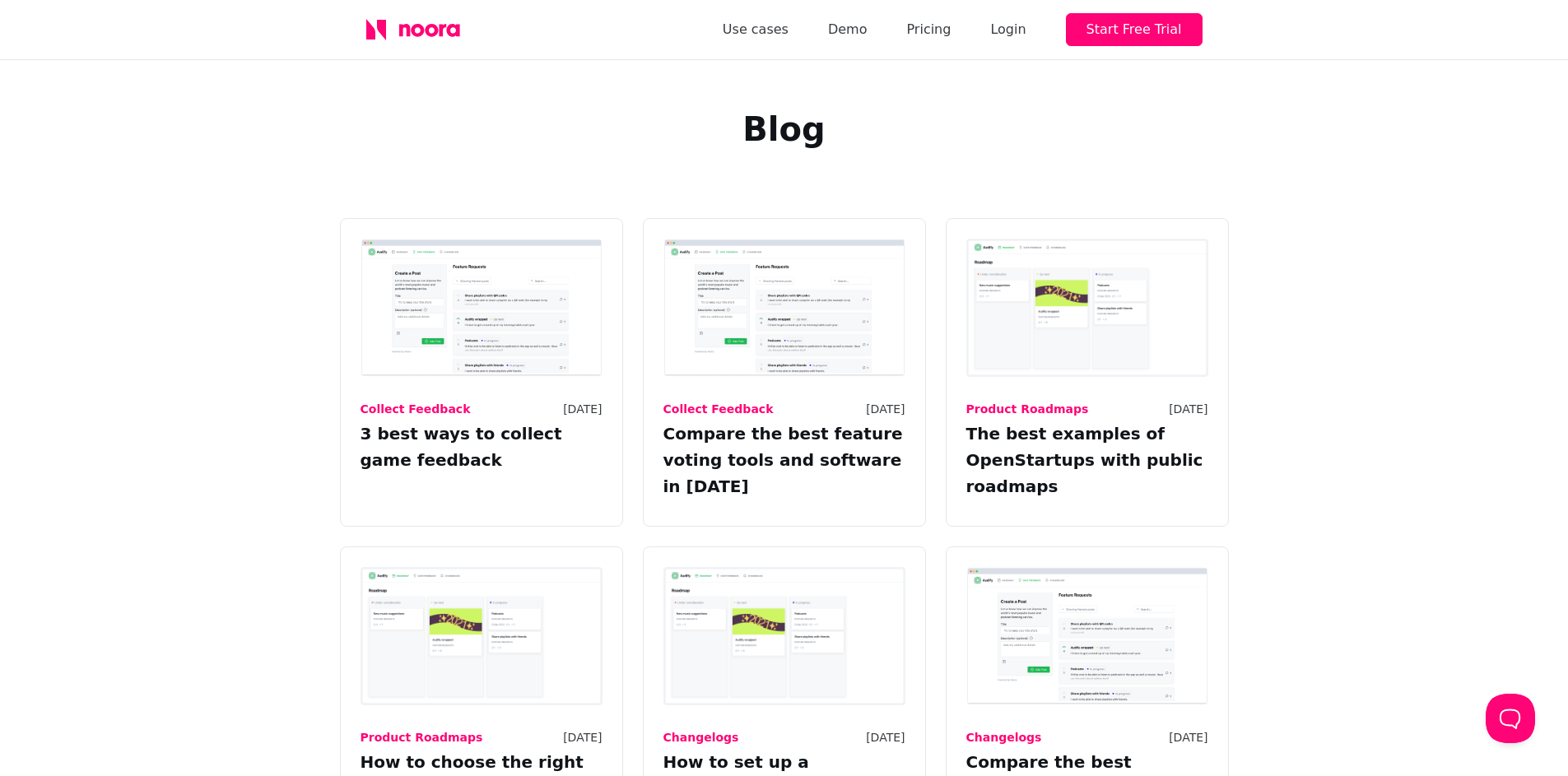
click at [1423, 151] on div "Blog" at bounding box center [784, 139] width 1568 height 158
click at [1396, 317] on div "Collect Feedback [DATE] 3 best ways to collect game feedback Collect Feedback […" at bounding box center [784, 725] width 1568 height 1014
click at [1394, 320] on div "Collect Feedback [DATE] 3 best ways to collect game feedback Collect Feedback […" at bounding box center [784, 725] width 1568 height 1014
click at [944, 31] on link "Pricing" at bounding box center [928, 30] width 44 height 23
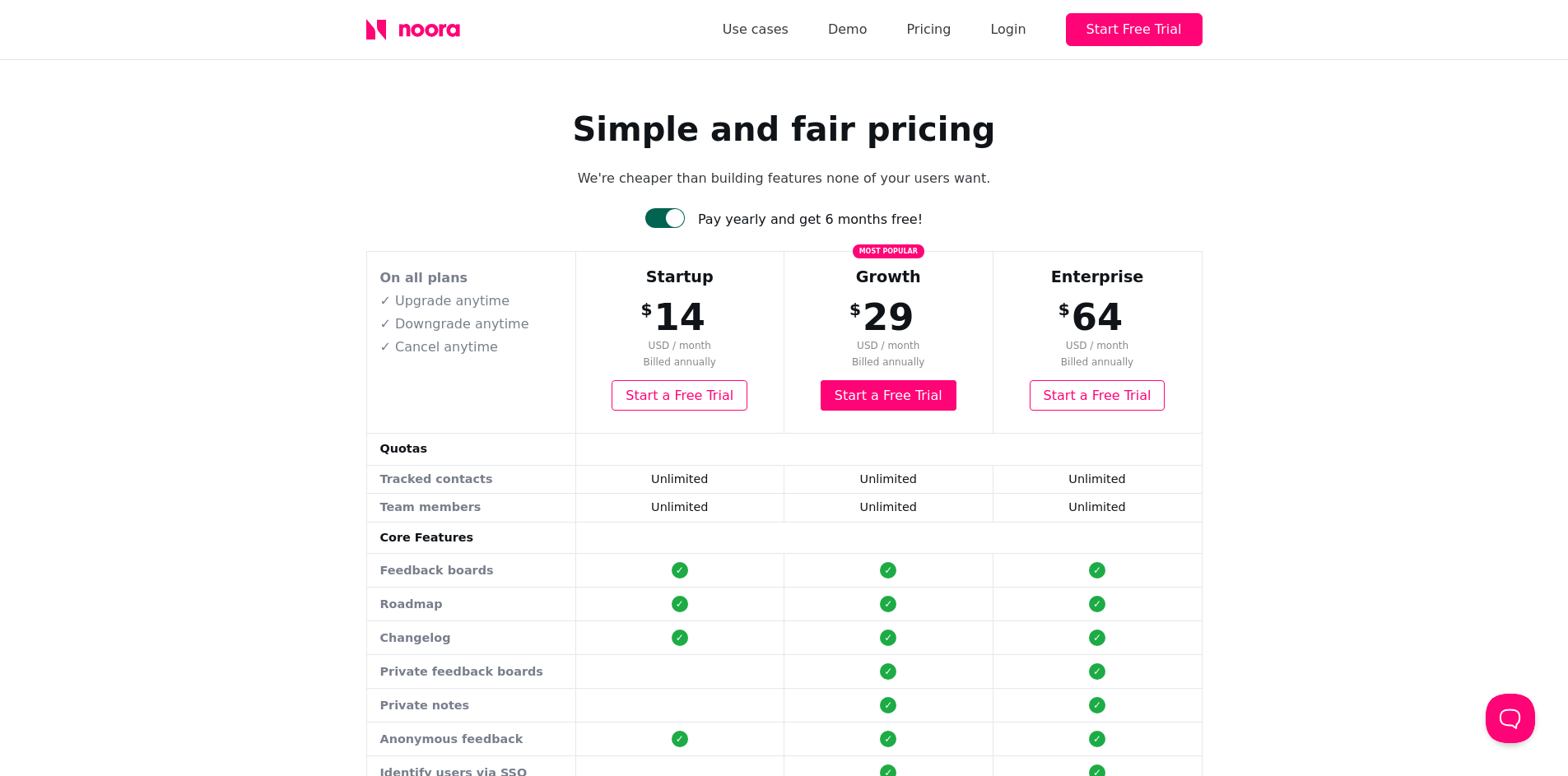
click at [1370, 204] on div "Simple and fair pricing We're cheaper than building features none of your users…" at bounding box center [784, 713] width 1568 height 1306
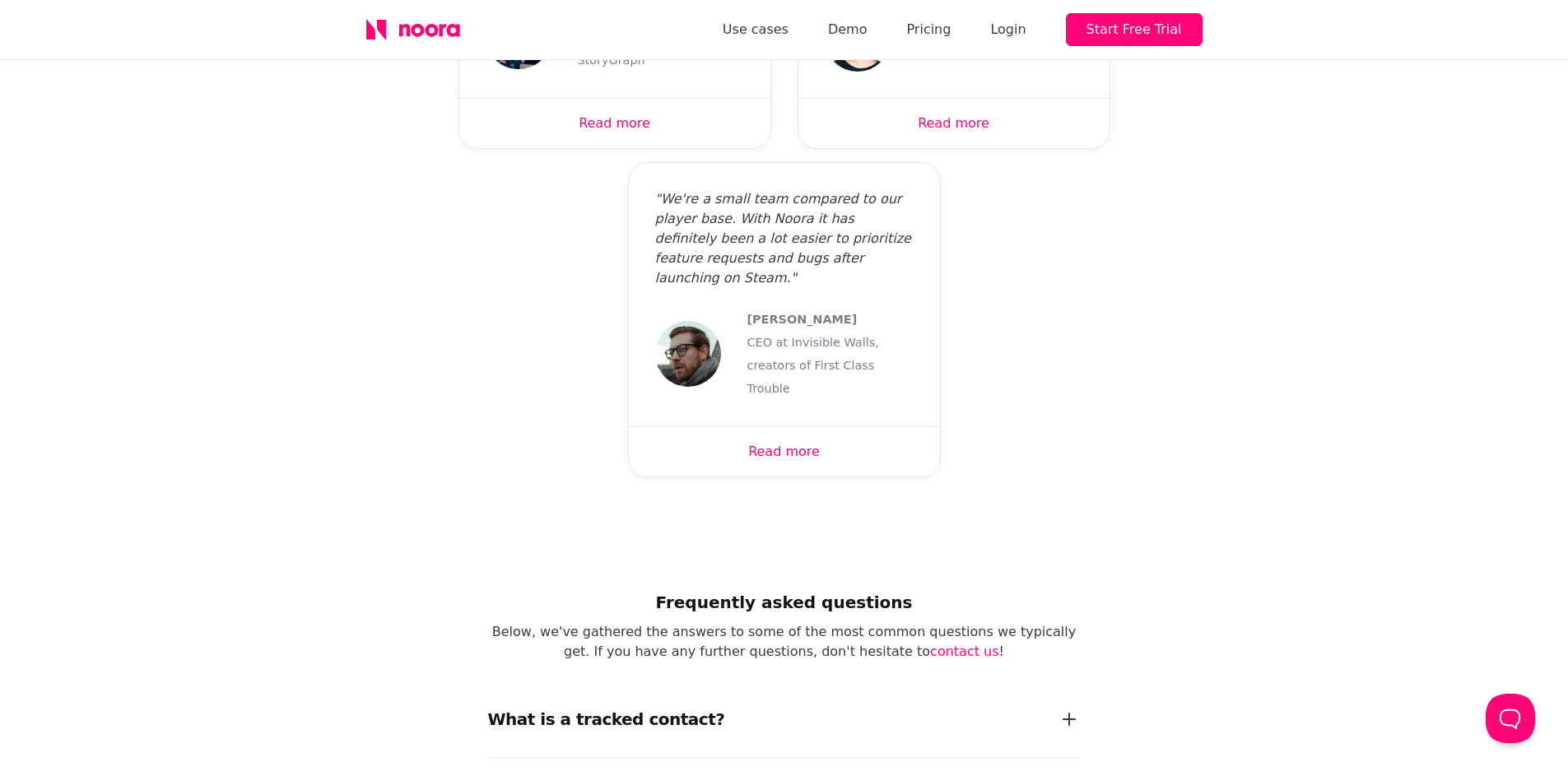
scroll to position [2151, 0]
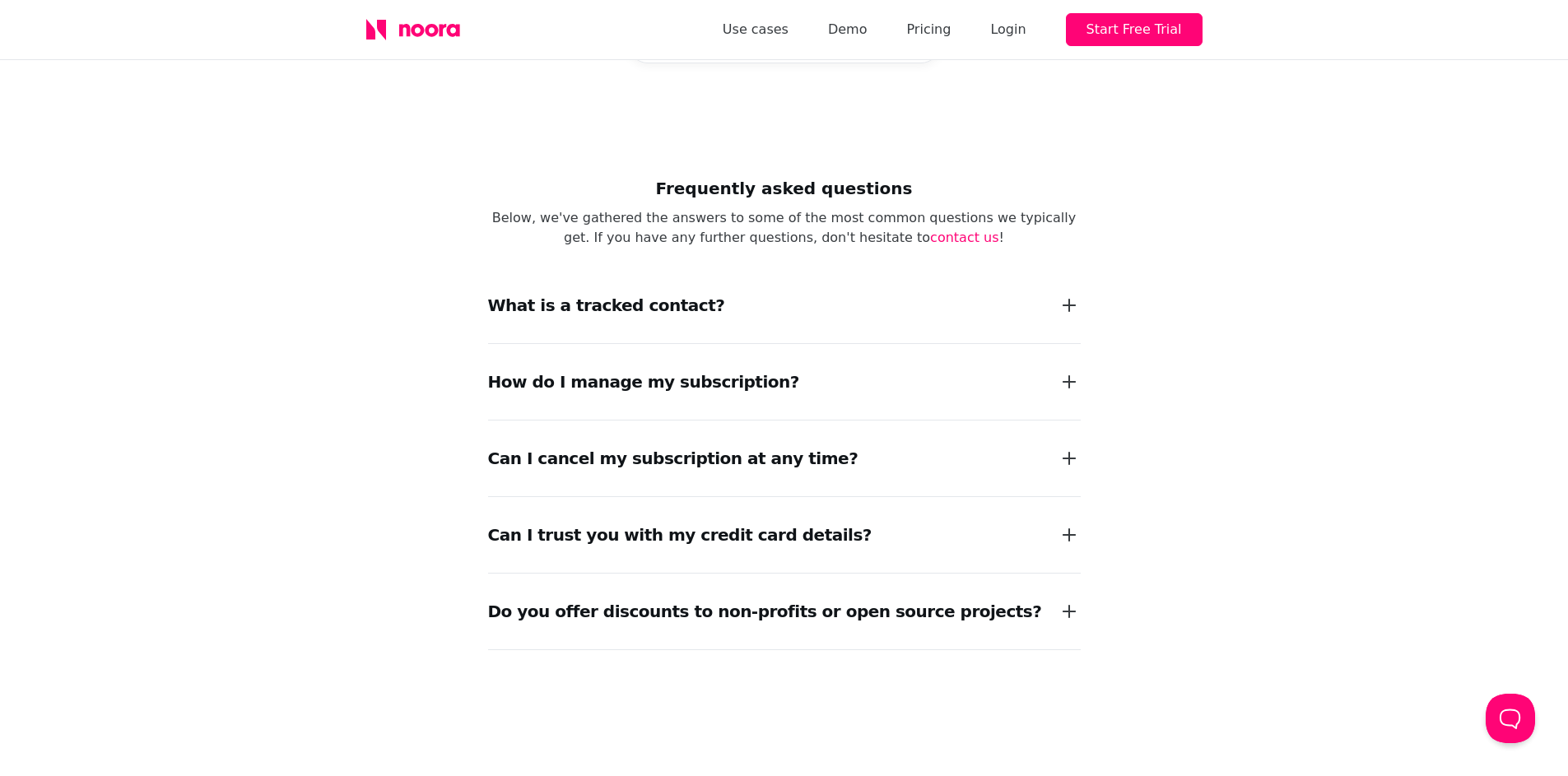
click at [726, 268] on div "What is a tracked contact?" at bounding box center [784, 305] width 592 height 76
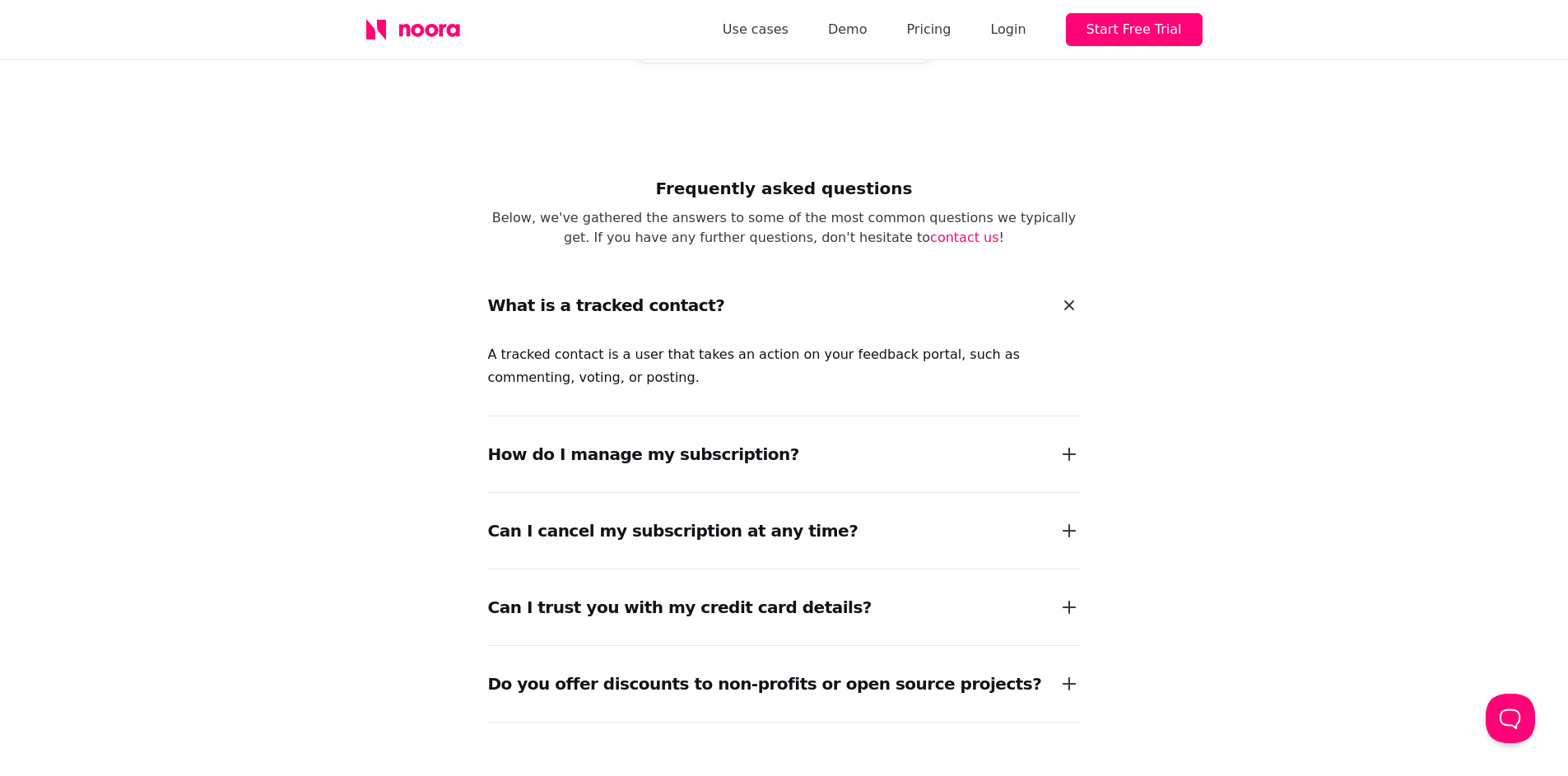
click at [726, 268] on div "What is a tracked contact?" at bounding box center [784, 305] width 592 height 76
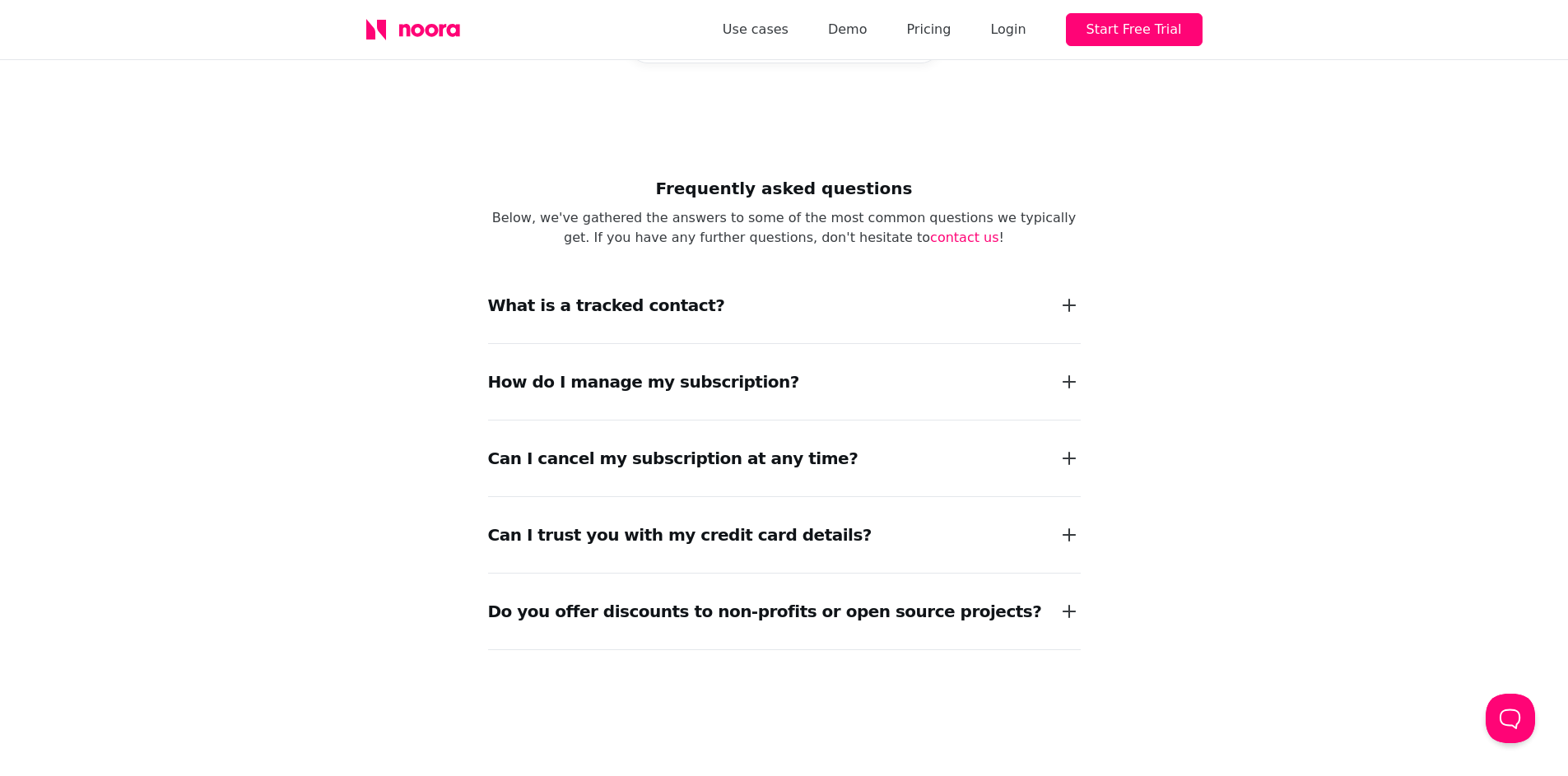
click at [749, 344] on div "How do I manage my subscription?" at bounding box center [784, 381] width 592 height 76
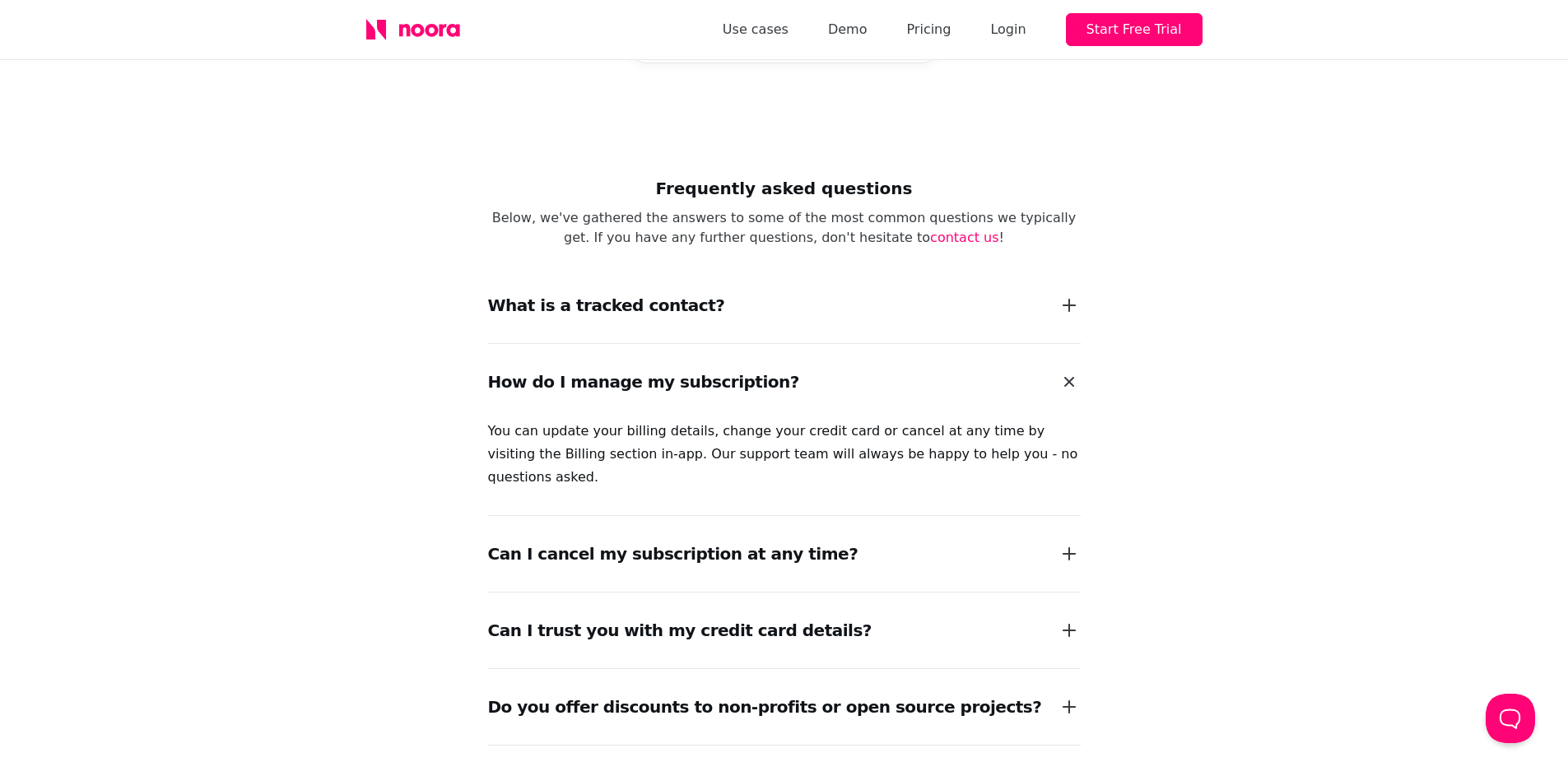
click at [751, 344] on div "How do I manage my subscription?" at bounding box center [784, 381] width 592 height 76
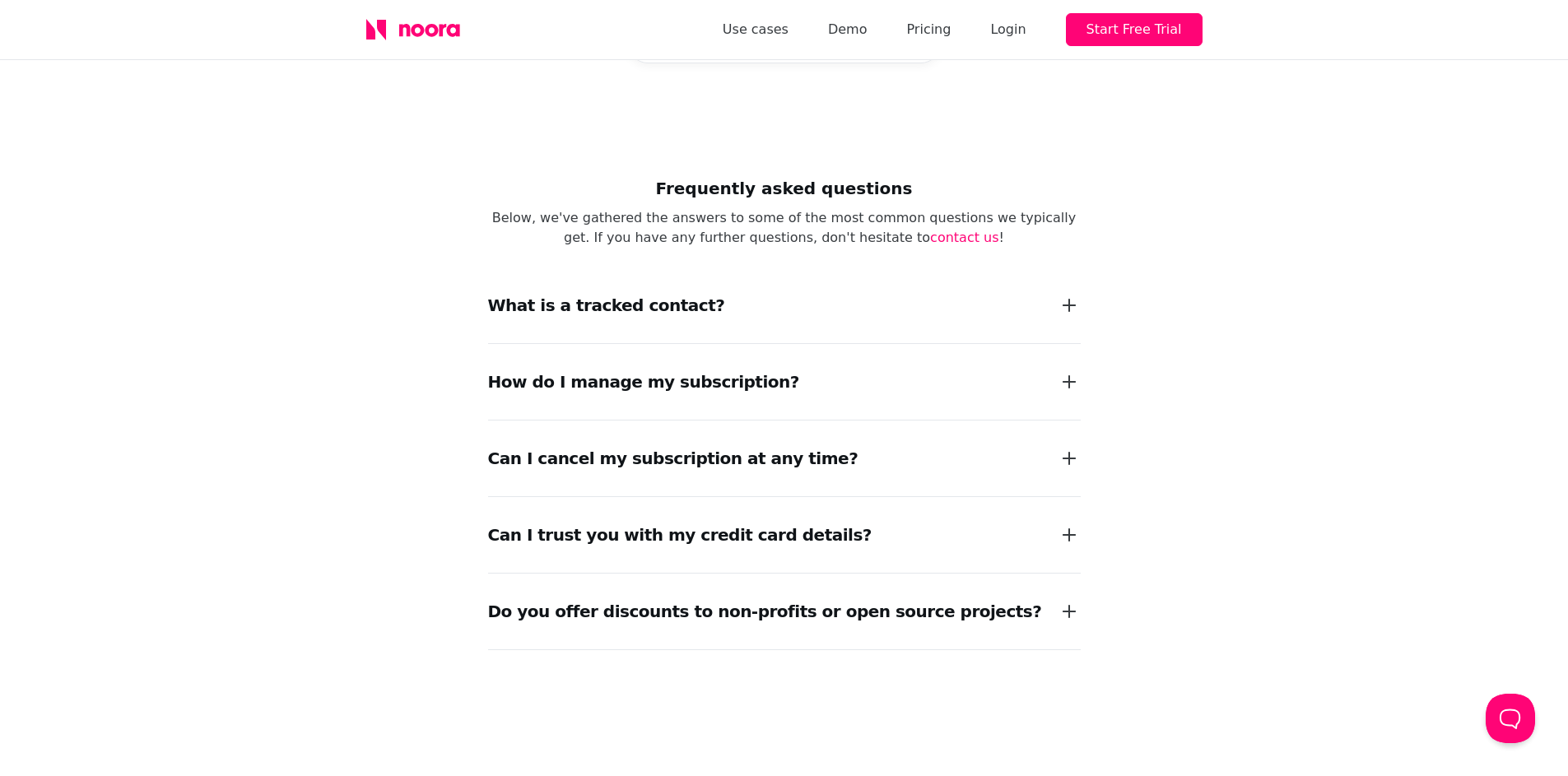
click at [760, 523] on div "Can I trust you with my credit card details?" at bounding box center [680, 534] width 384 height 23
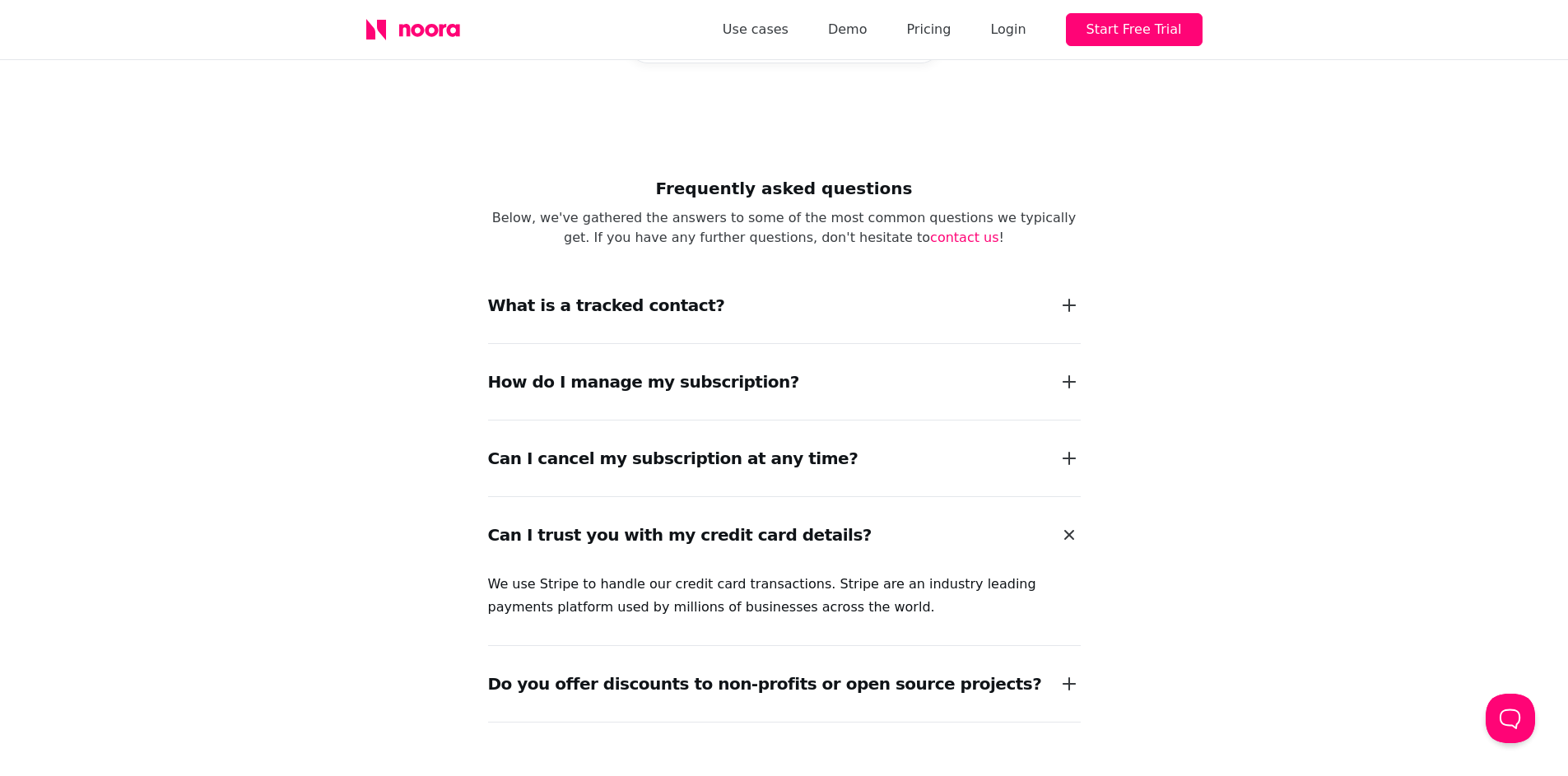
click at [780, 523] on div "Can I trust you with my credit card details?" at bounding box center [680, 534] width 384 height 23
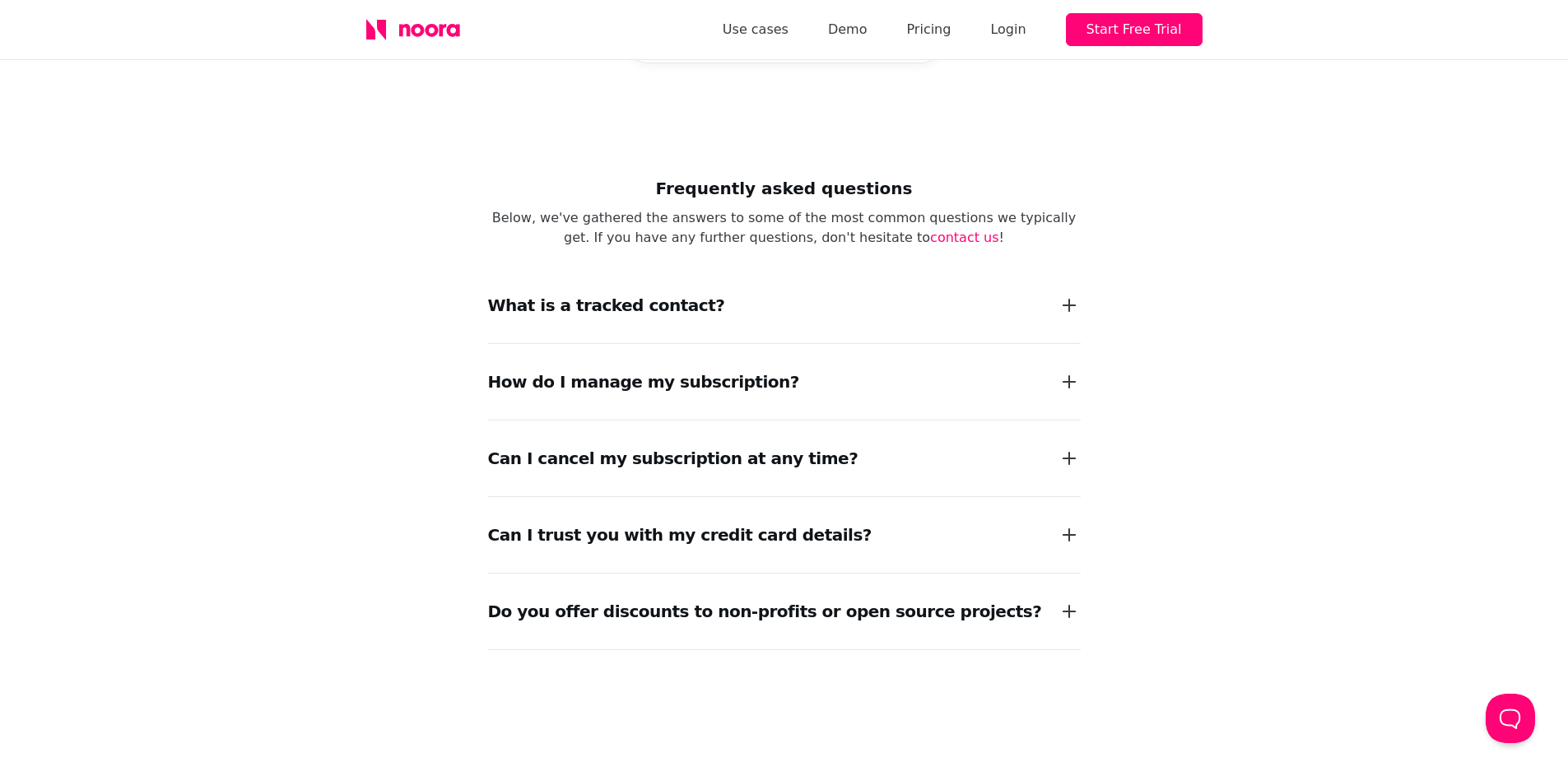
click at [732, 600] on div "Do you offer discounts to non-profits or open source projects?" at bounding box center [765, 611] width 554 height 23
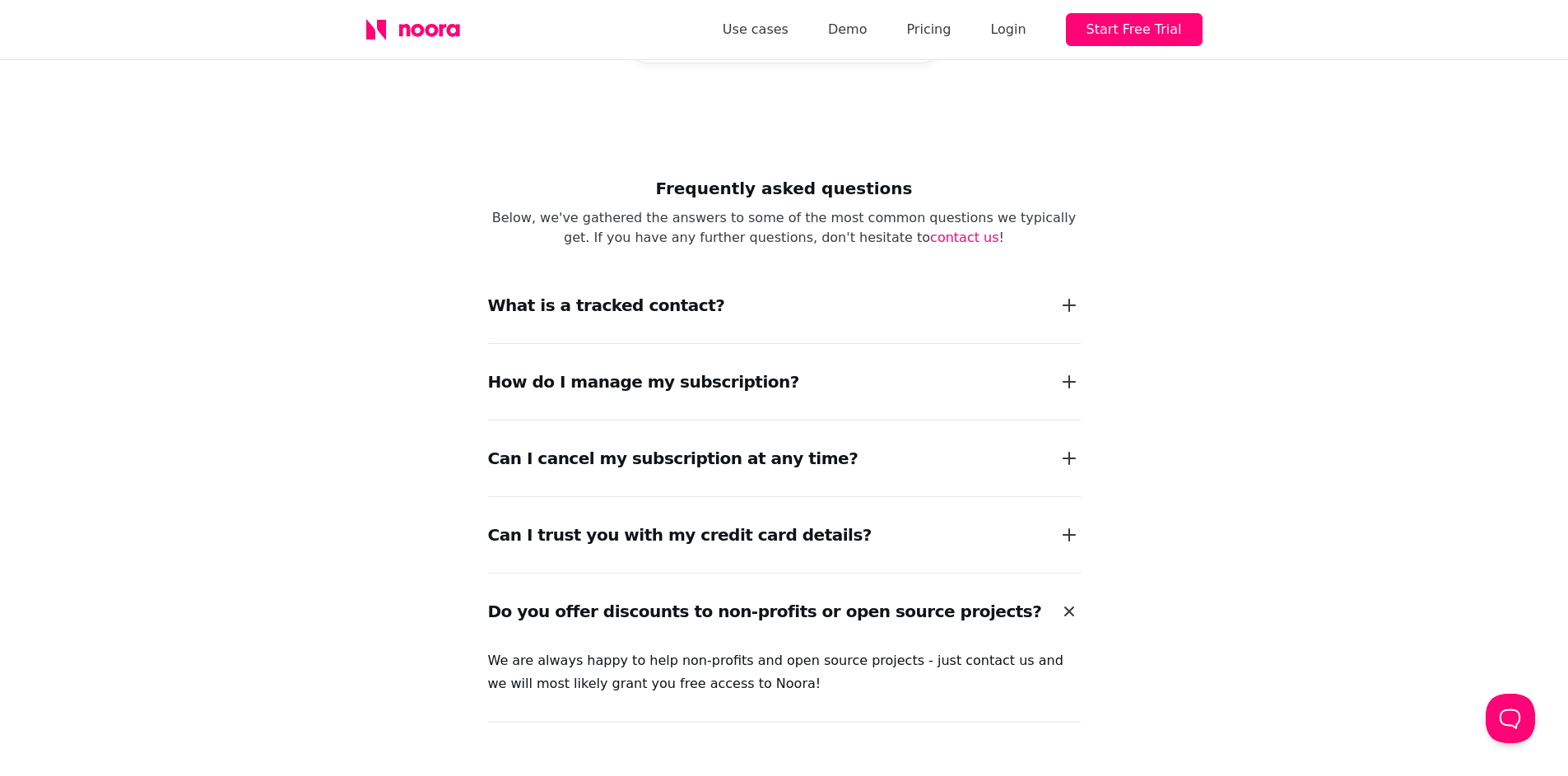
click at [747, 600] on div "Do you offer discounts to non-profits or open source projects?" at bounding box center [765, 611] width 554 height 23
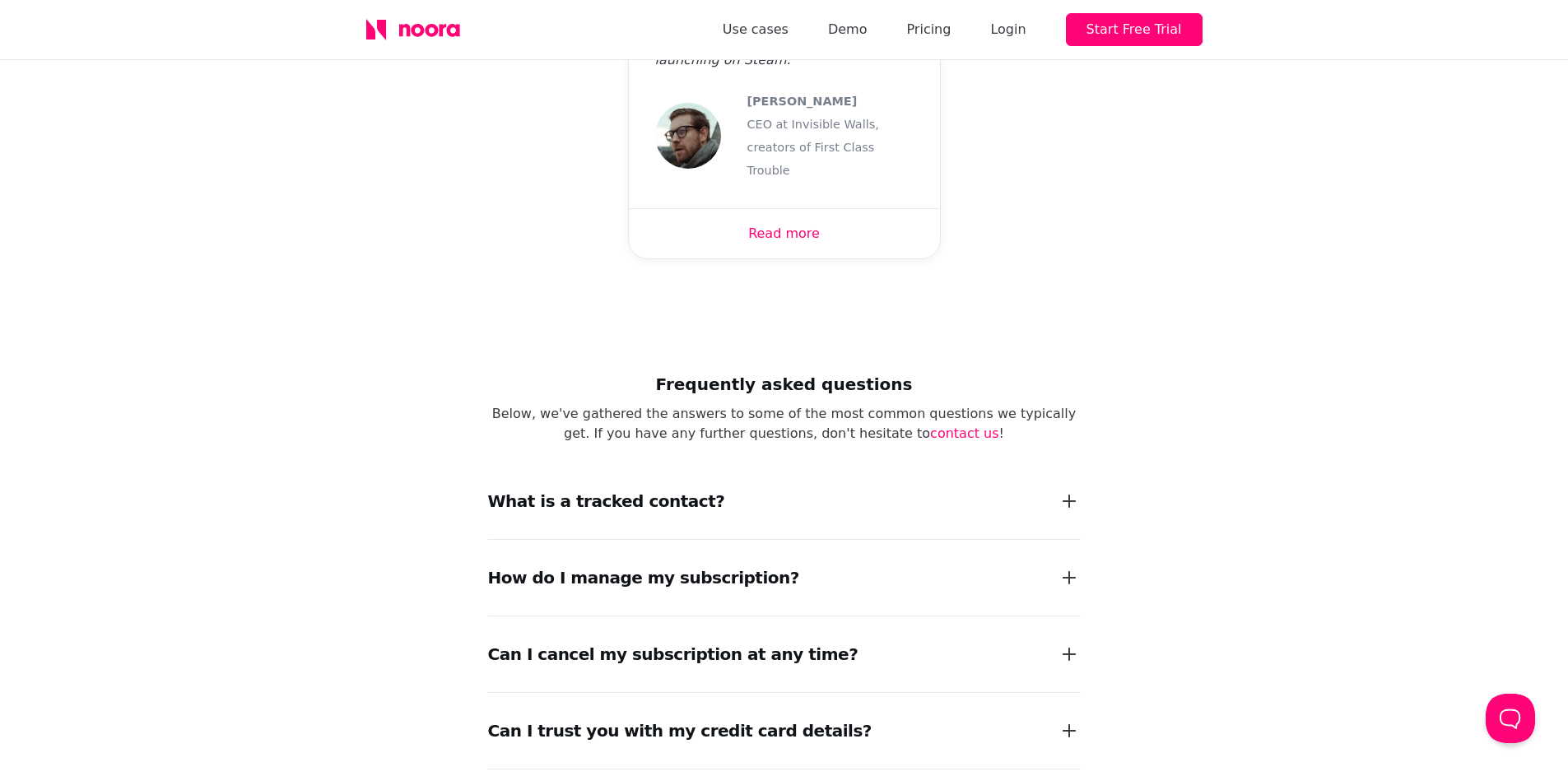
scroll to position [1950, 0]
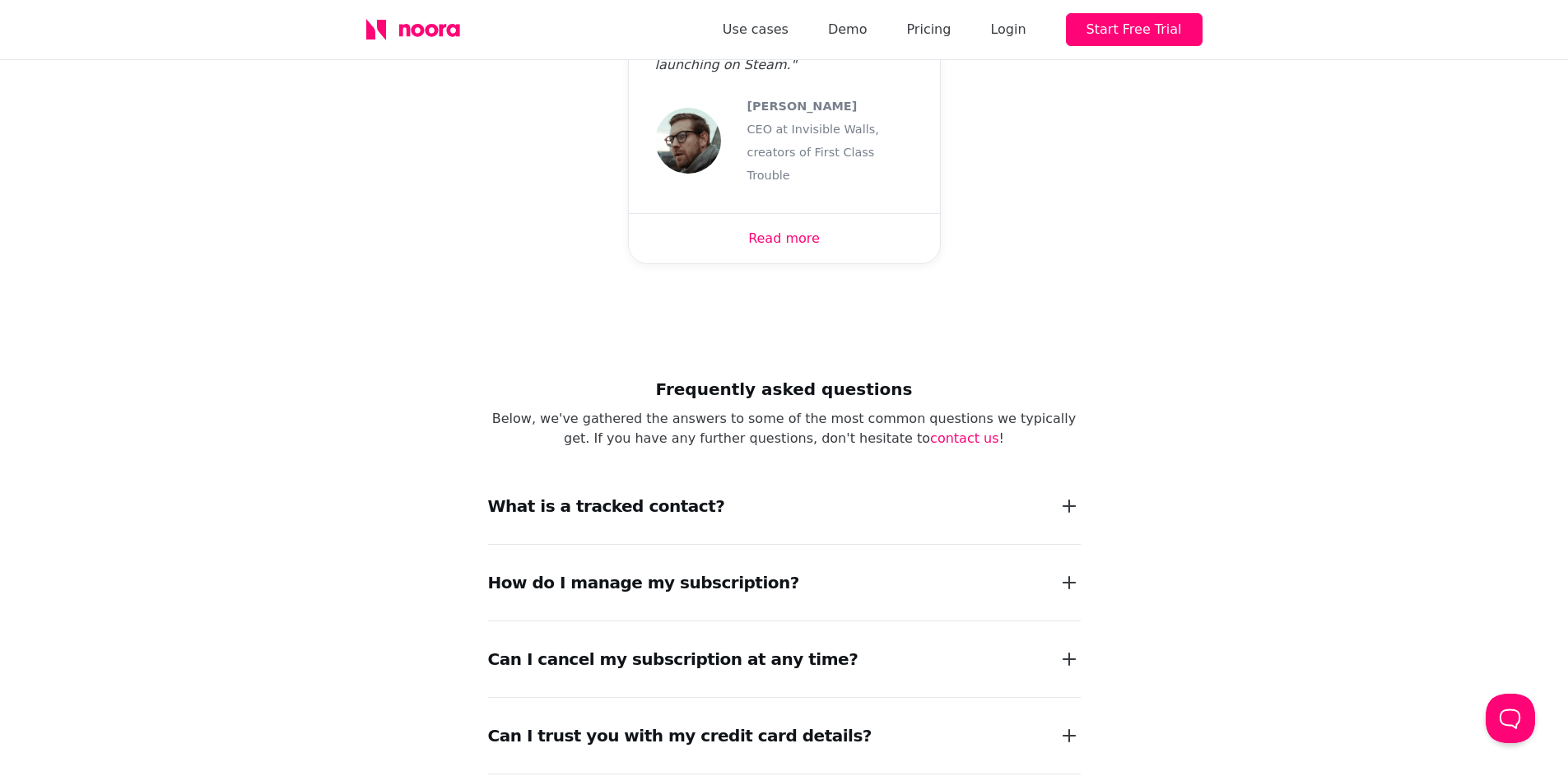
click at [591, 494] on div "What is a tracked contact?" at bounding box center [607, 506] width 237 height 23
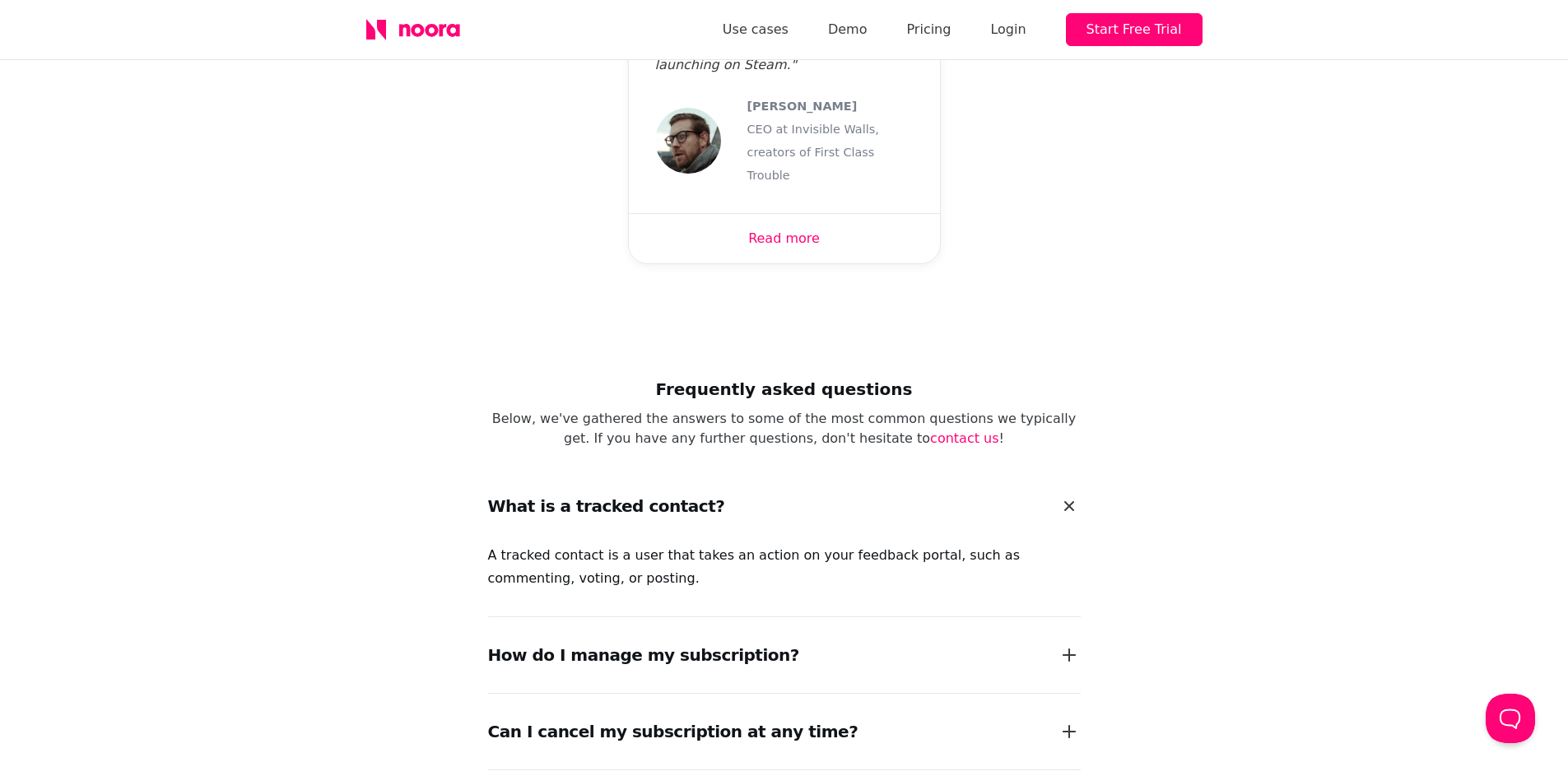
click at [617, 494] on div "What is a tracked contact?" at bounding box center [607, 506] width 237 height 23
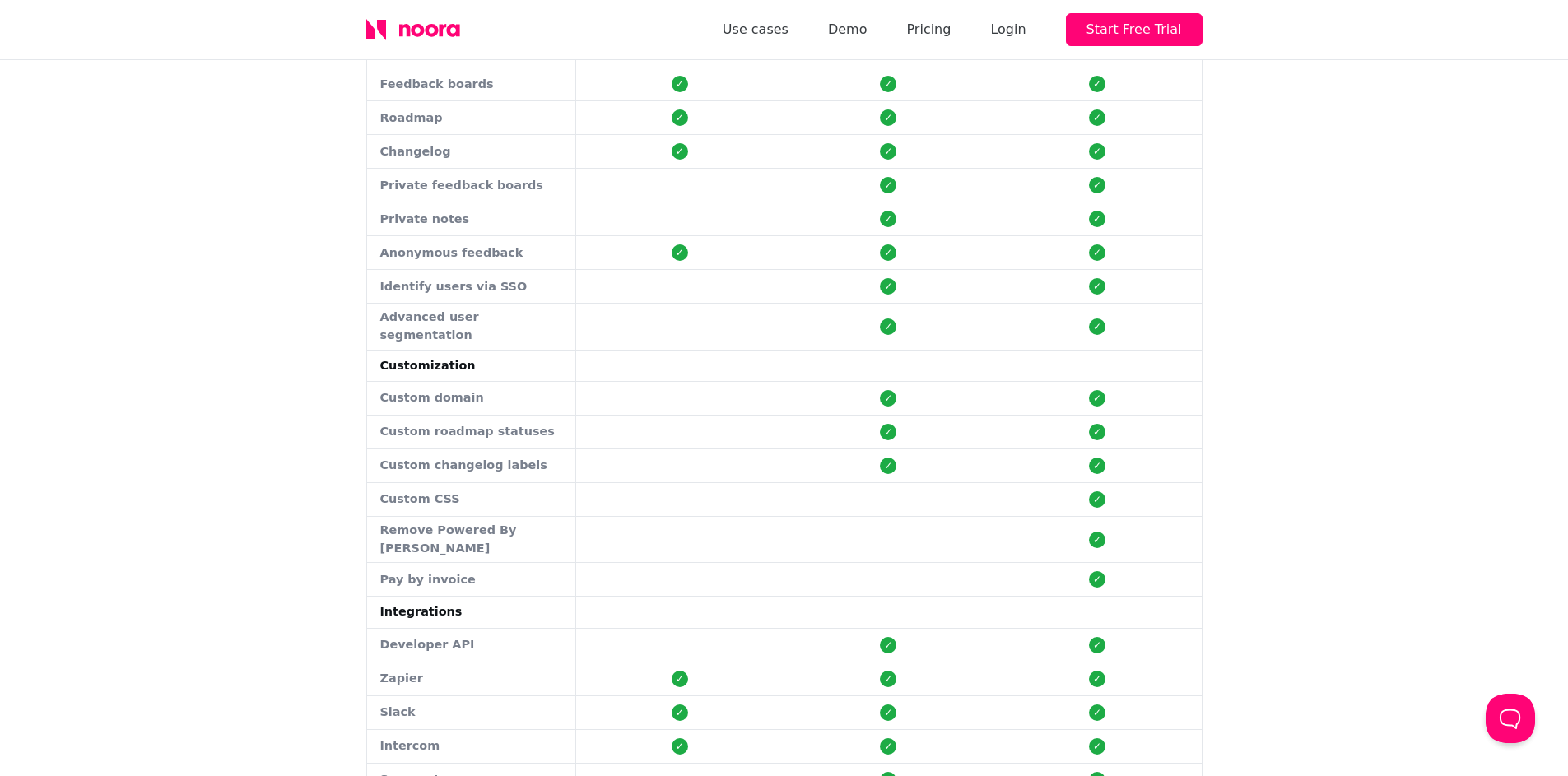
scroll to position [221, 0]
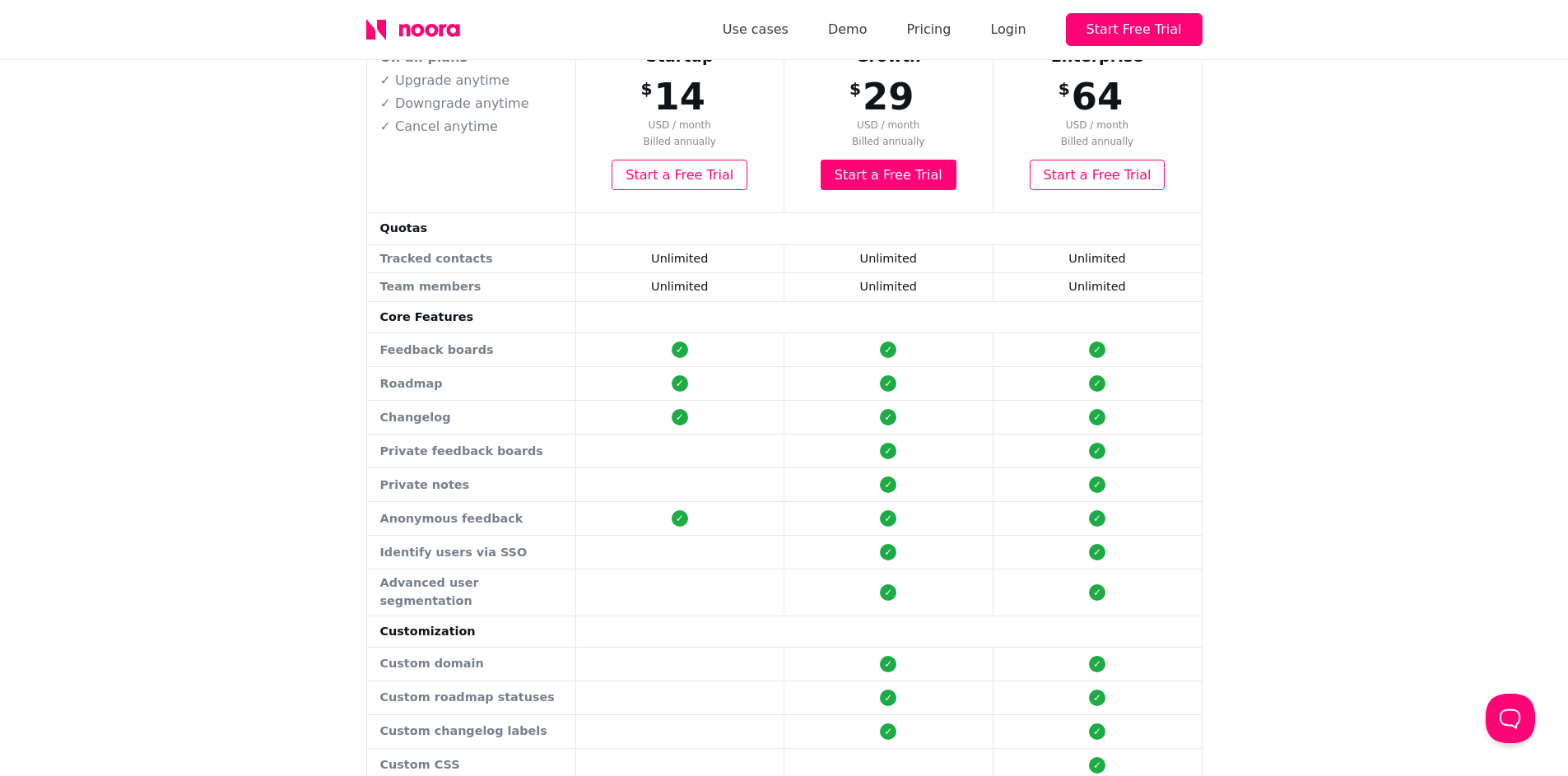
click at [119, 383] on div "Simple and fair pricing We're cheaper than building features none of your users…" at bounding box center [784, 493] width 1568 height 1306
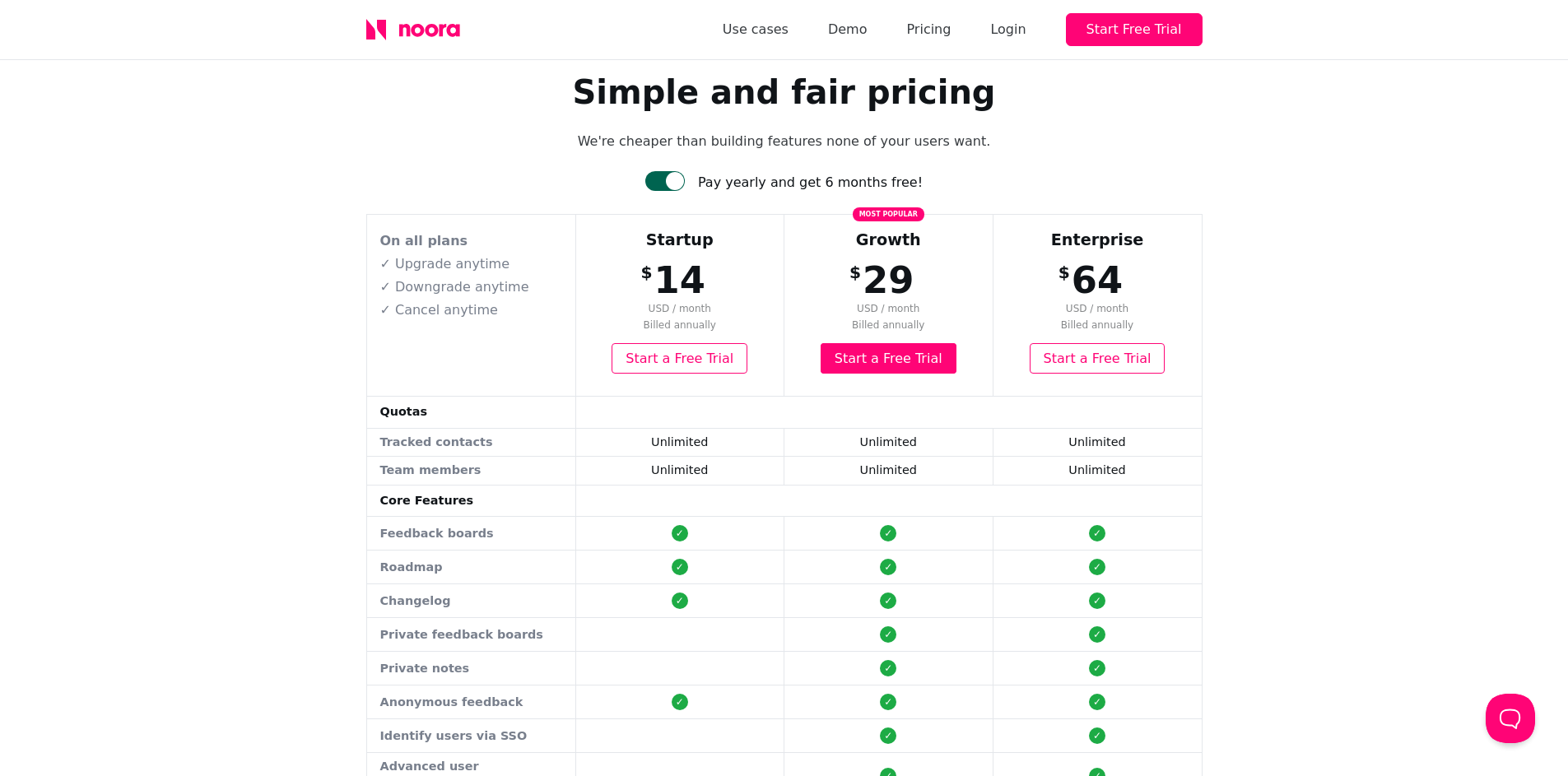
scroll to position [7, 0]
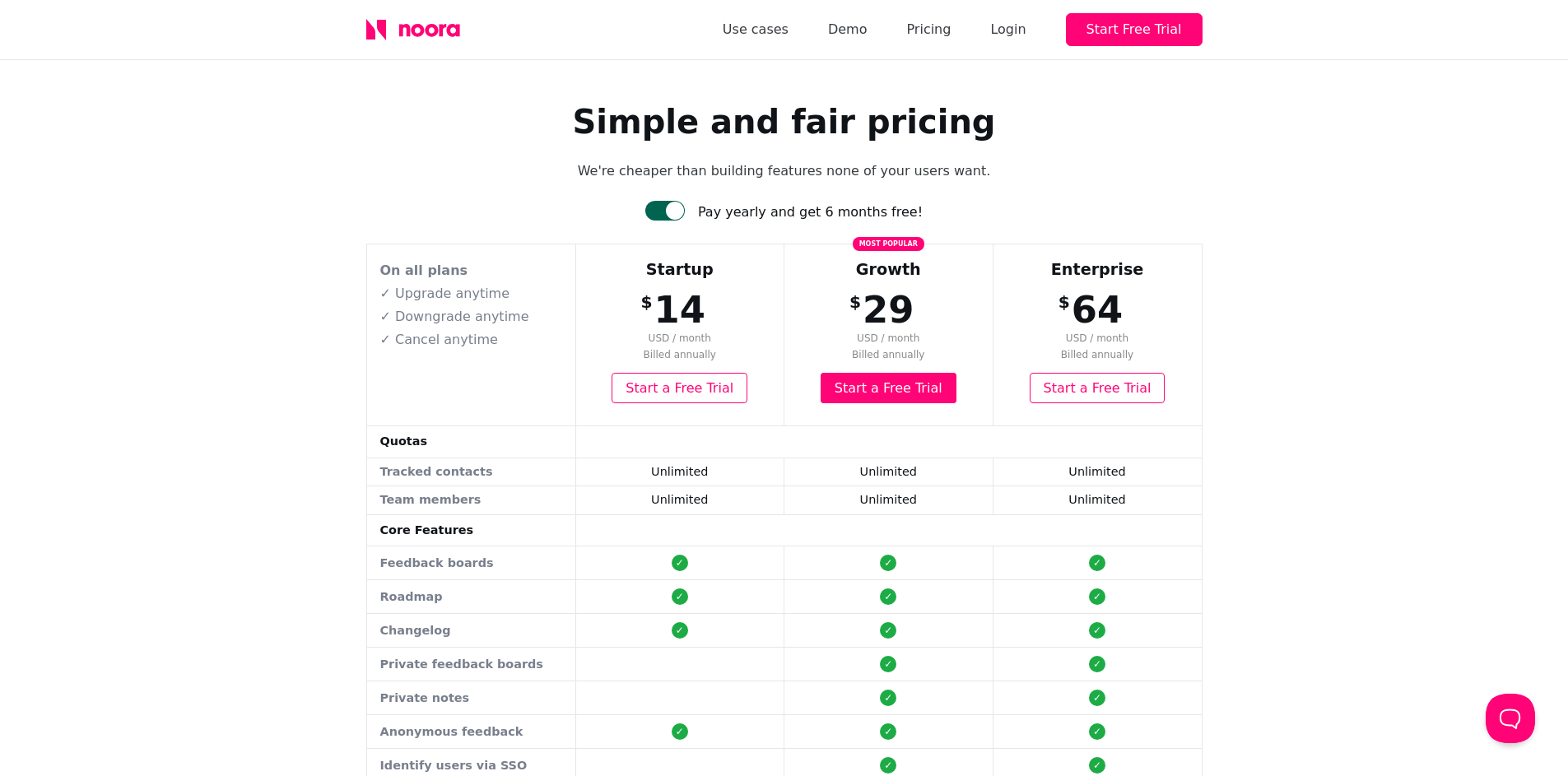
click at [1285, 200] on div "Simple and fair pricing We're cheaper than building features none of your users…" at bounding box center [784, 705] width 1568 height 1306
click at [1314, 259] on div "Simple and fair pricing We're cheaper than building features none of your users…" at bounding box center [784, 705] width 1568 height 1306
